Goal: Check status: Check status

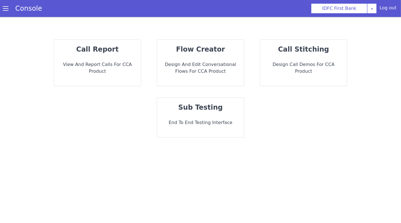
click at [98, 45] on p "call report" at bounding box center [98, 49] width 78 height 10
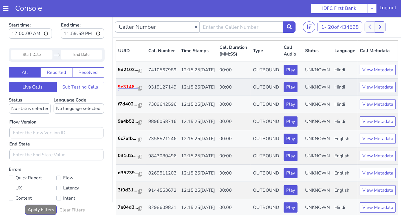
click at [126, 90] on p "9e3146..." at bounding box center [128, 86] width 20 height 7
